Goal: Task Accomplishment & Management: Complete application form

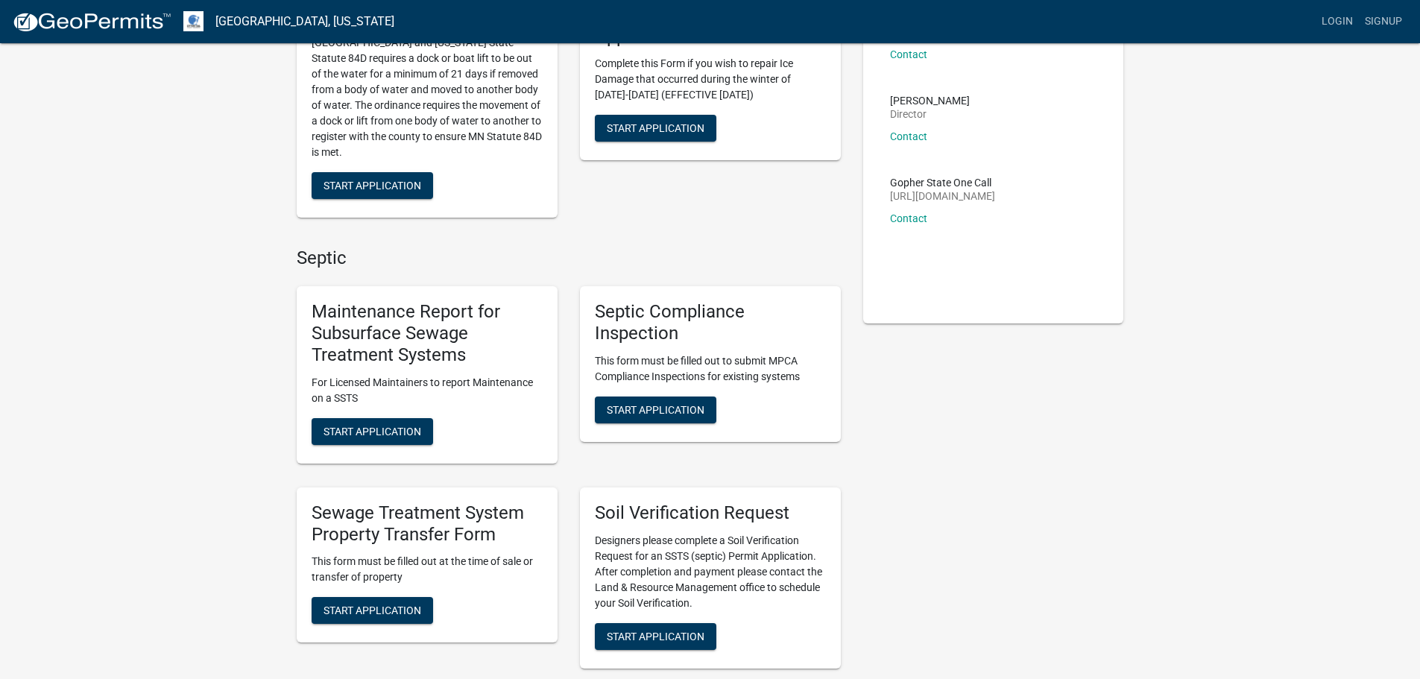
scroll to position [149, 0]
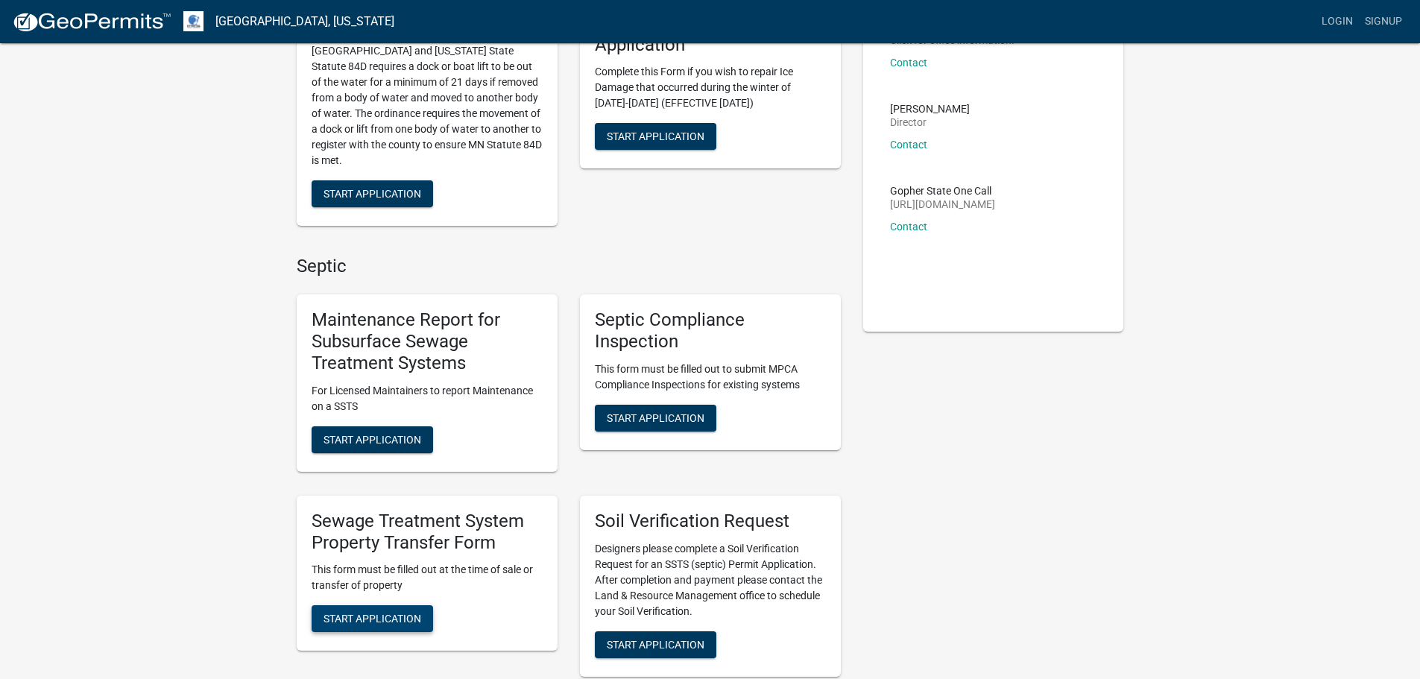
click at [399, 610] on button "Start Application" at bounding box center [372, 618] width 121 height 27
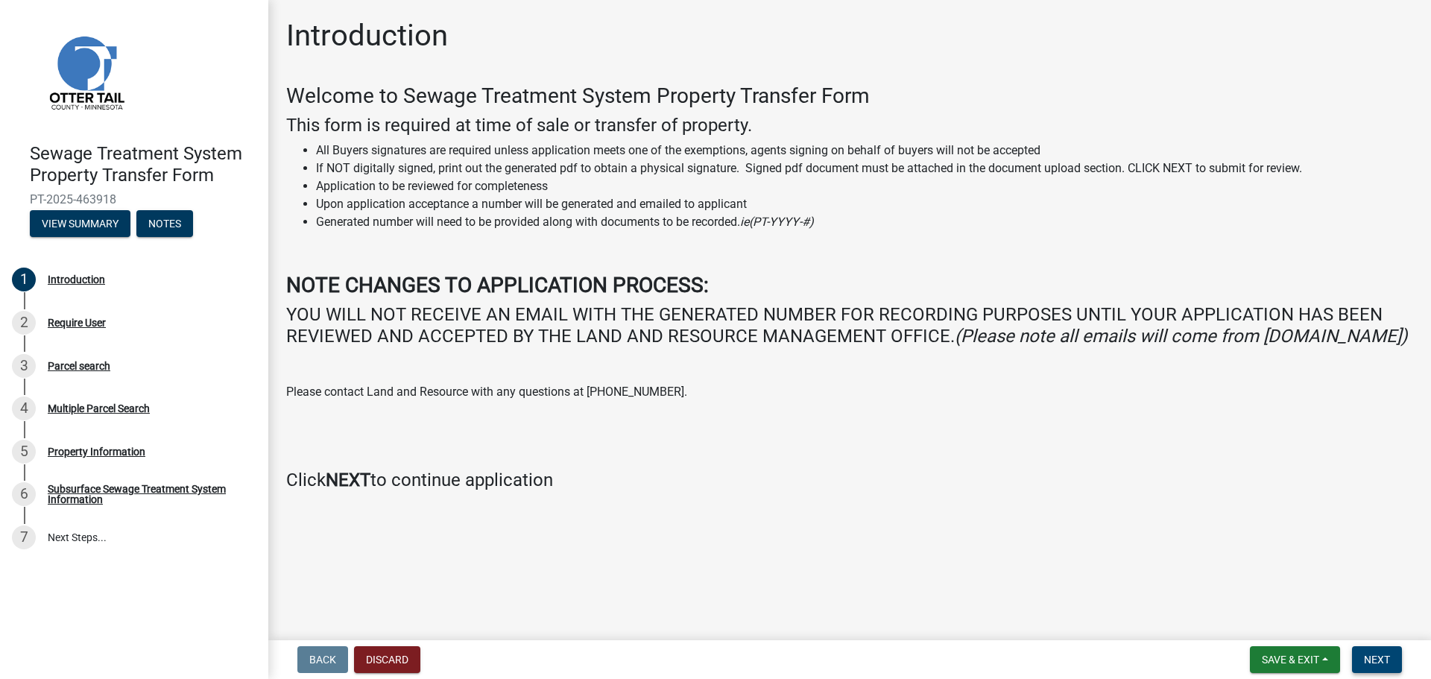
click at [1397, 663] on button "Next" at bounding box center [1377, 659] width 50 height 27
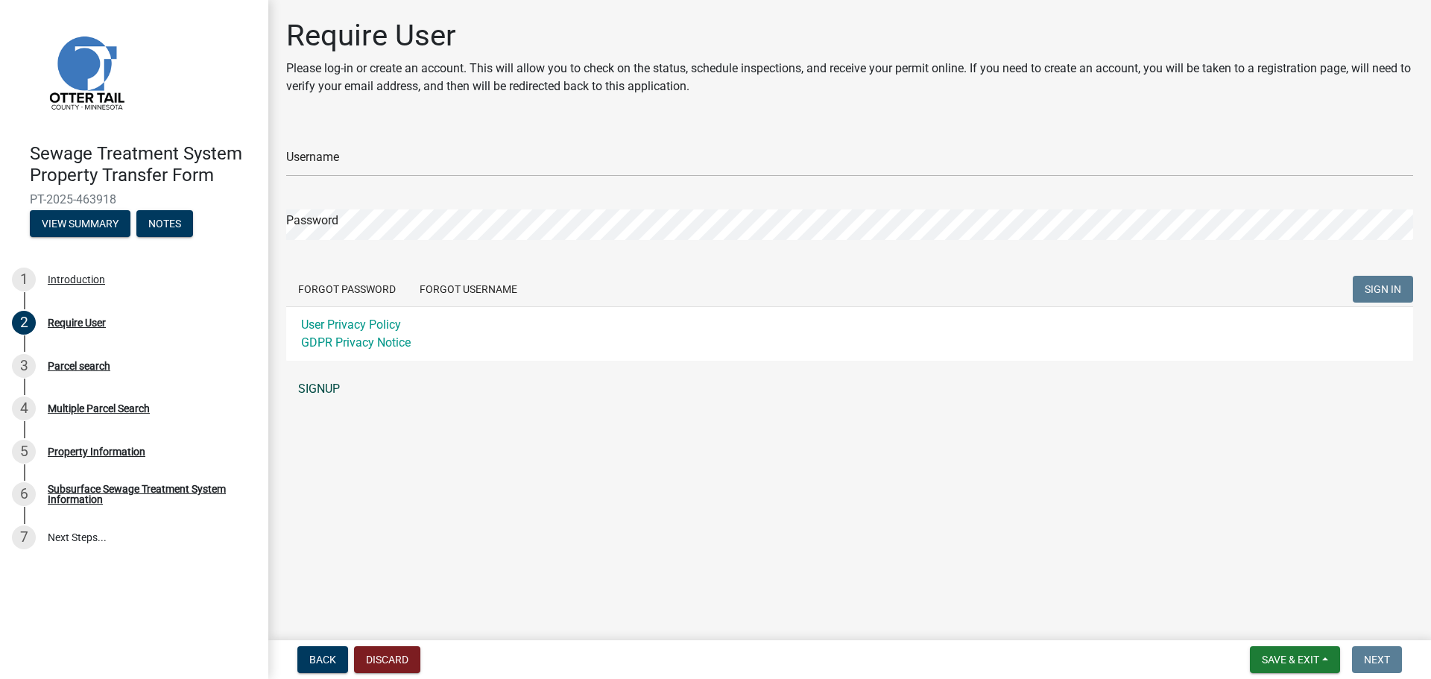
click at [331, 388] on link "SIGNUP" at bounding box center [849, 389] width 1127 height 30
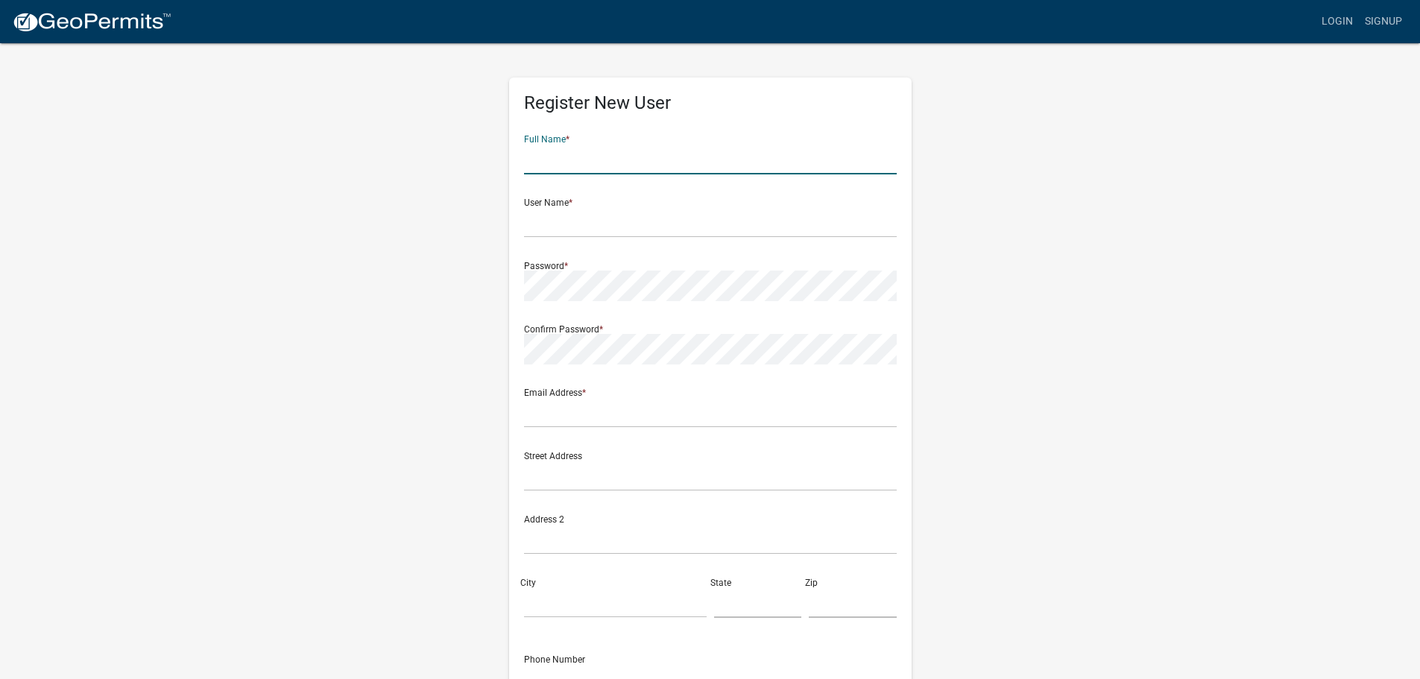
click at [590, 163] on input "text" at bounding box center [710, 159] width 373 height 31
type input "[PERSON_NAME]"
type input "nwoelber"
click at [572, 417] on input "text" at bounding box center [710, 412] width 373 height 31
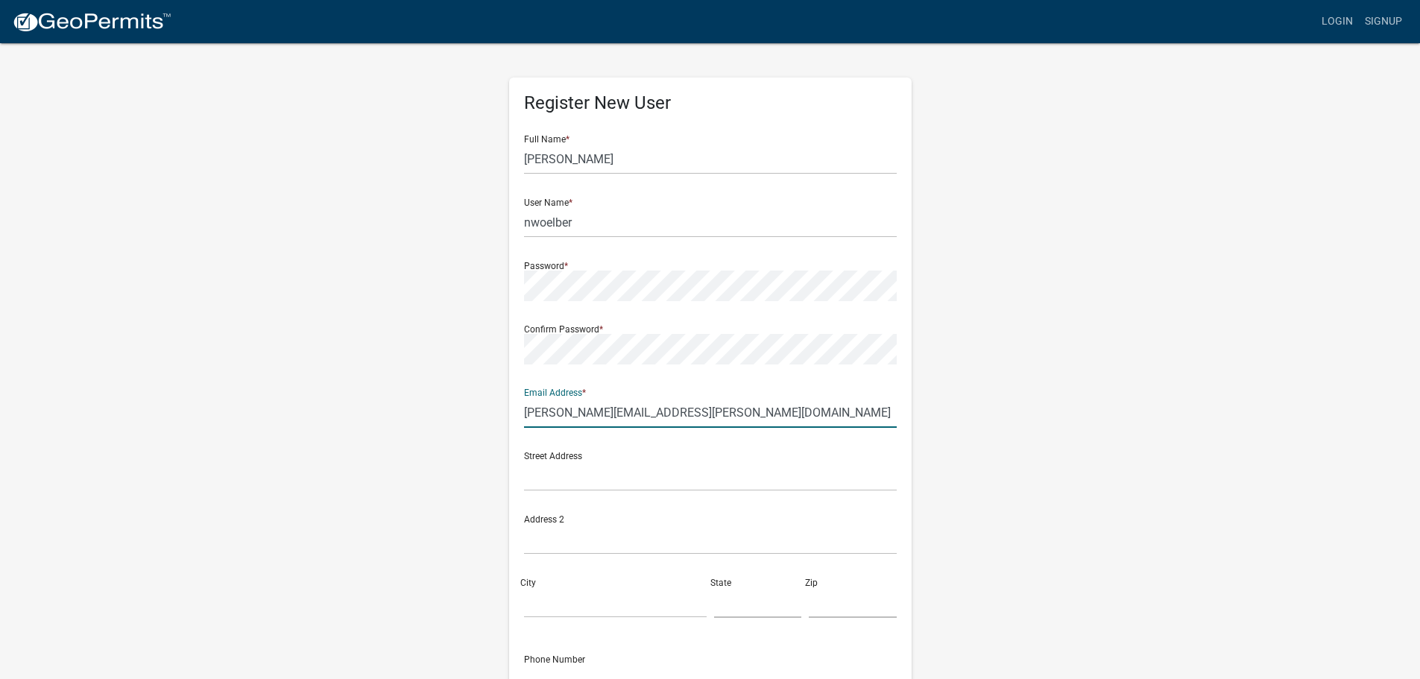
type input "[PERSON_NAME][EMAIL_ADDRESS][PERSON_NAME][DOMAIN_NAME]"
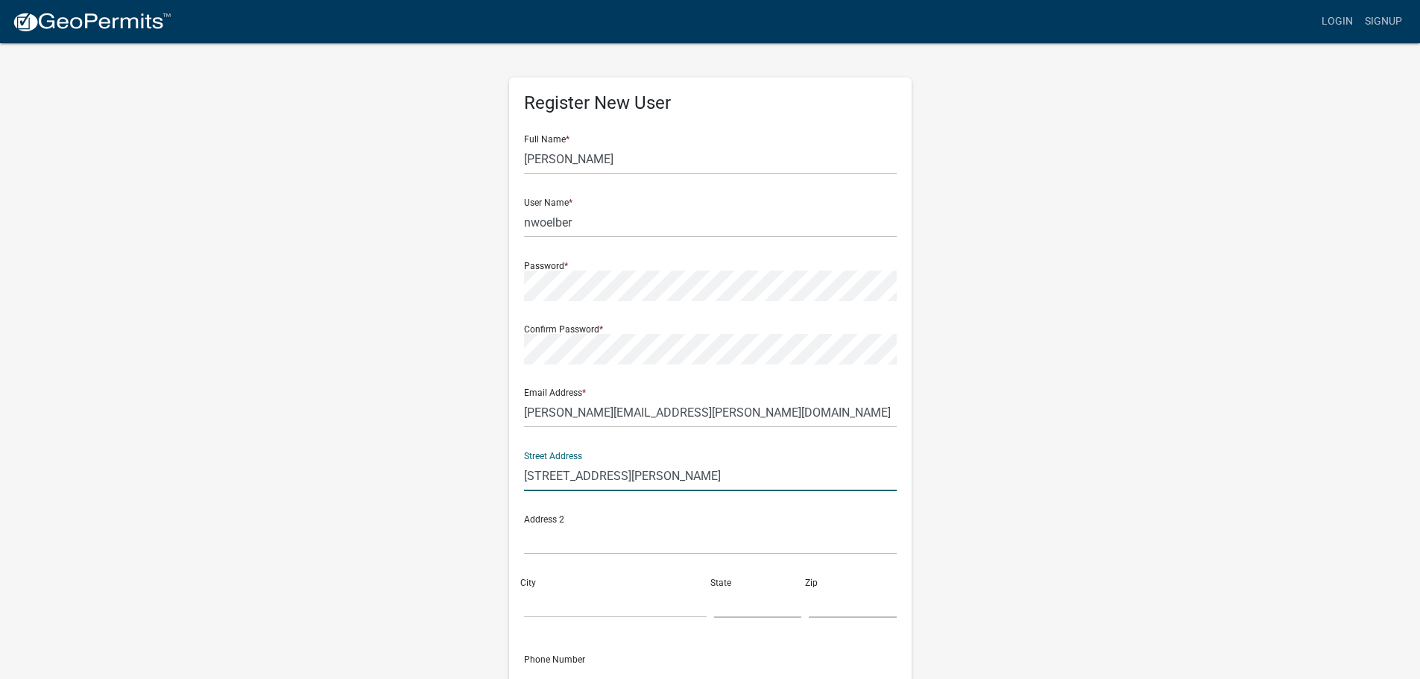
type input "[STREET_ADDRESS][PERSON_NAME]"
type input "Suite 300"
type input "[GEOGRAPHIC_DATA]"
type input "SD"
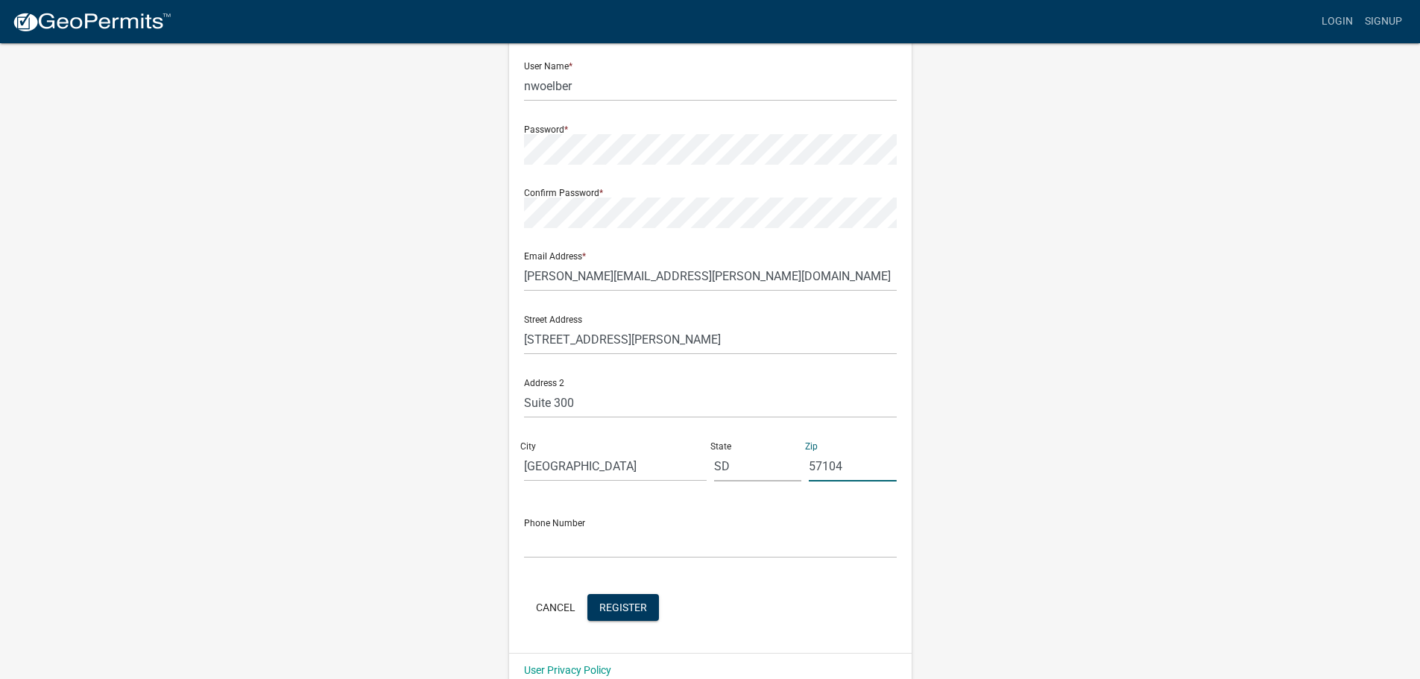
scroll to position [160, 0]
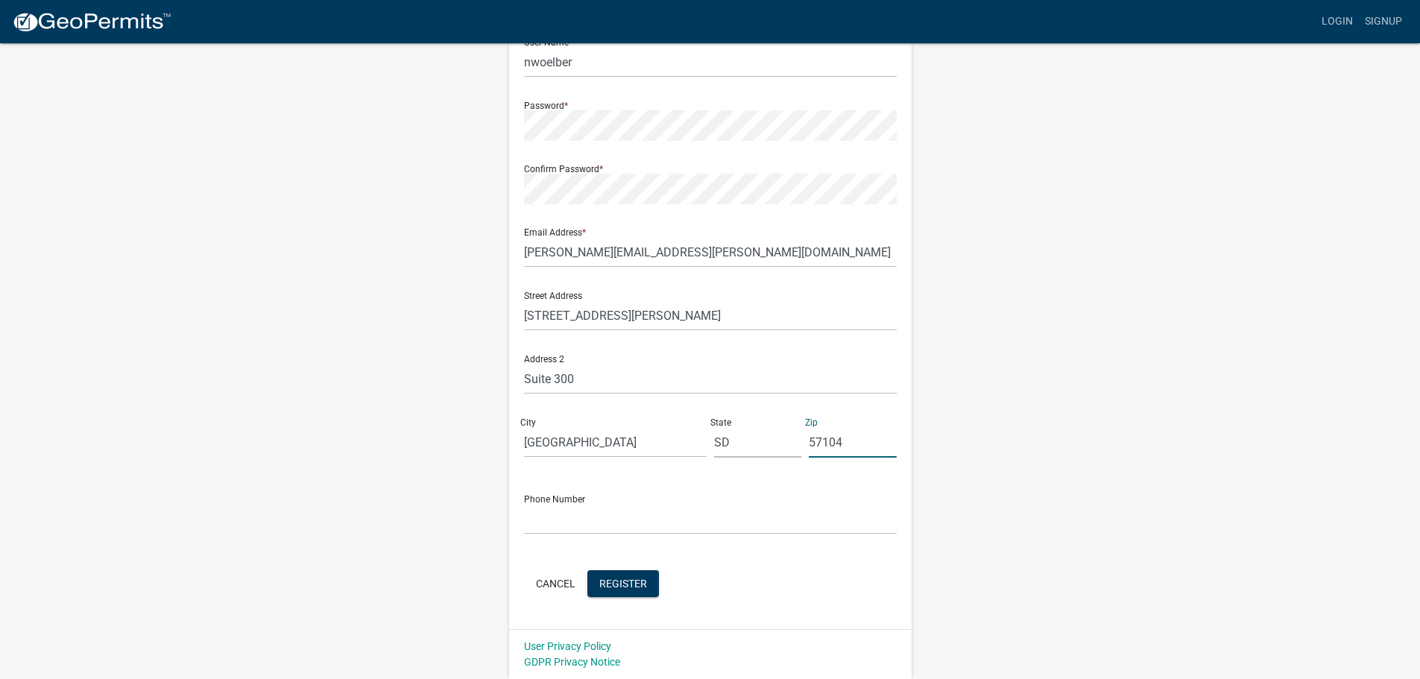
type input "57104"
type input "[PHONE_NUMBER]"
click at [610, 581] on span "Register" at bounding box center [623, 583] width 48 height 12
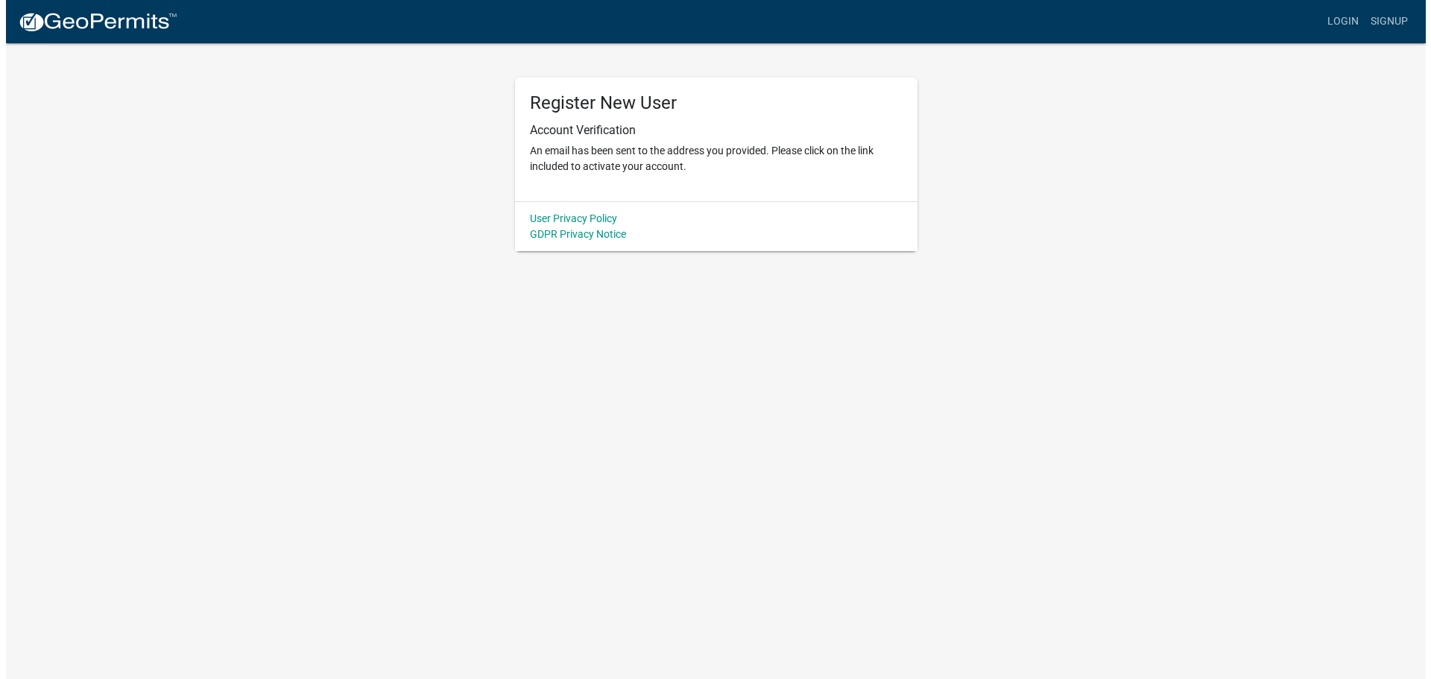
scroll to position [0, 0]
